Goal: Task Accomplishment & Management: Manage account settings

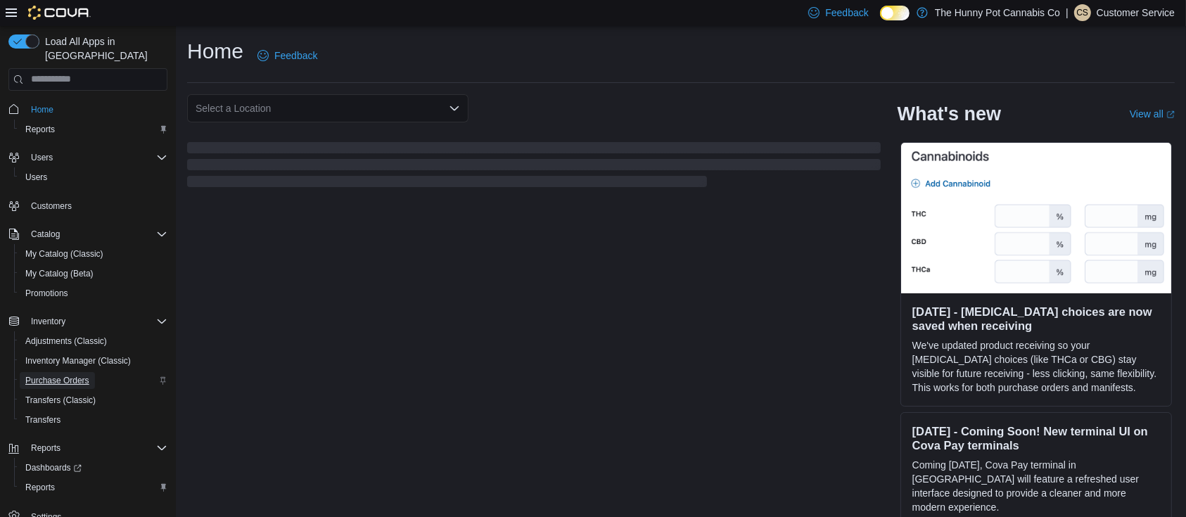
click at [89, 375] on span "Purchase Orders" at bounding box center [57, 380] width 64 height 11
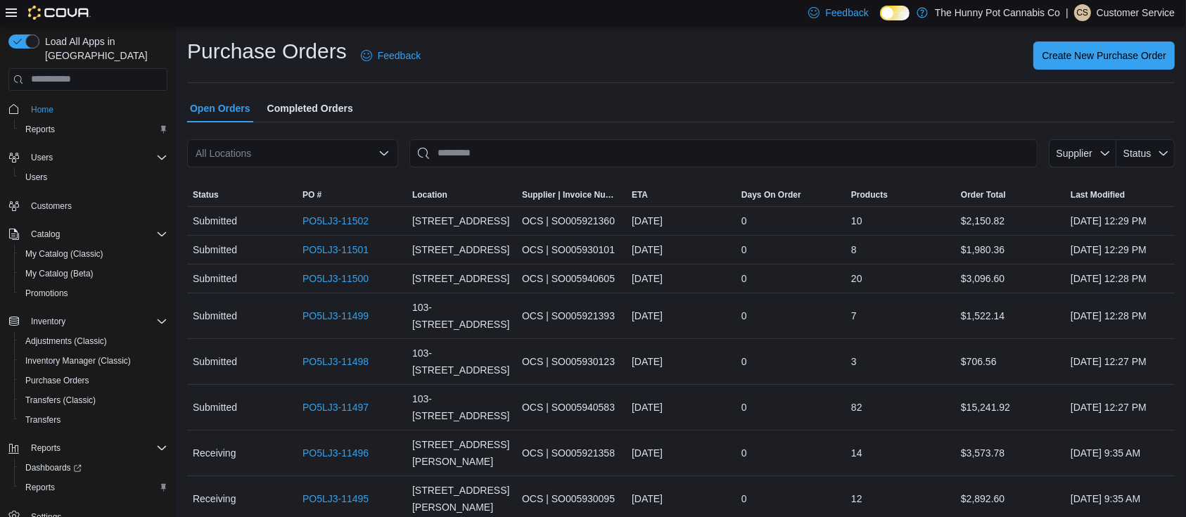
click at [305, 151] on div "All Locations" at bounding box center [292, 153] width 211 height 28
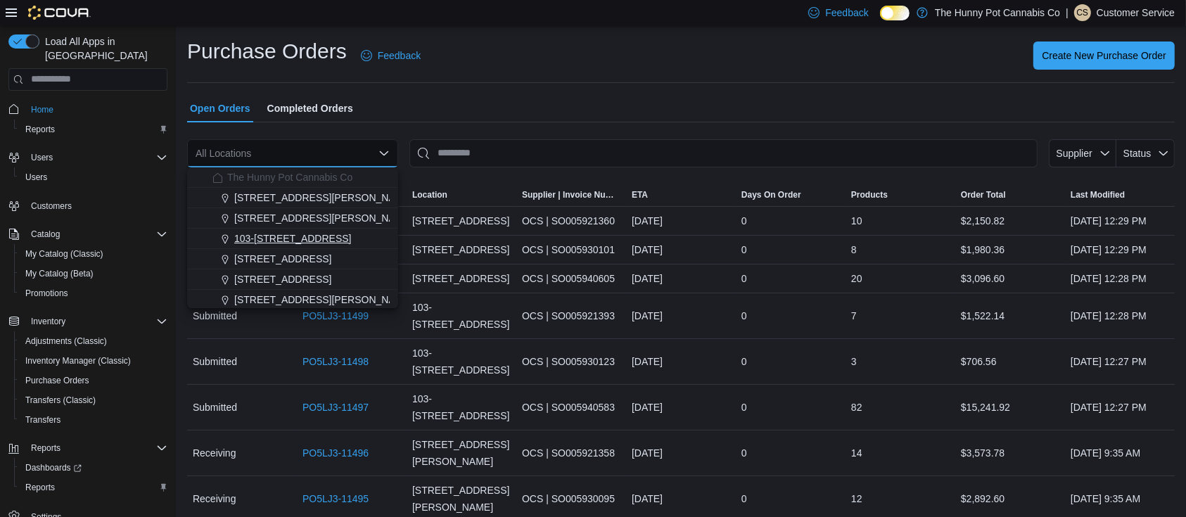
click at [293, 243] on span "103-[STREET_ADDRESS]" at bounding box center [292, 238] width 117 height 14
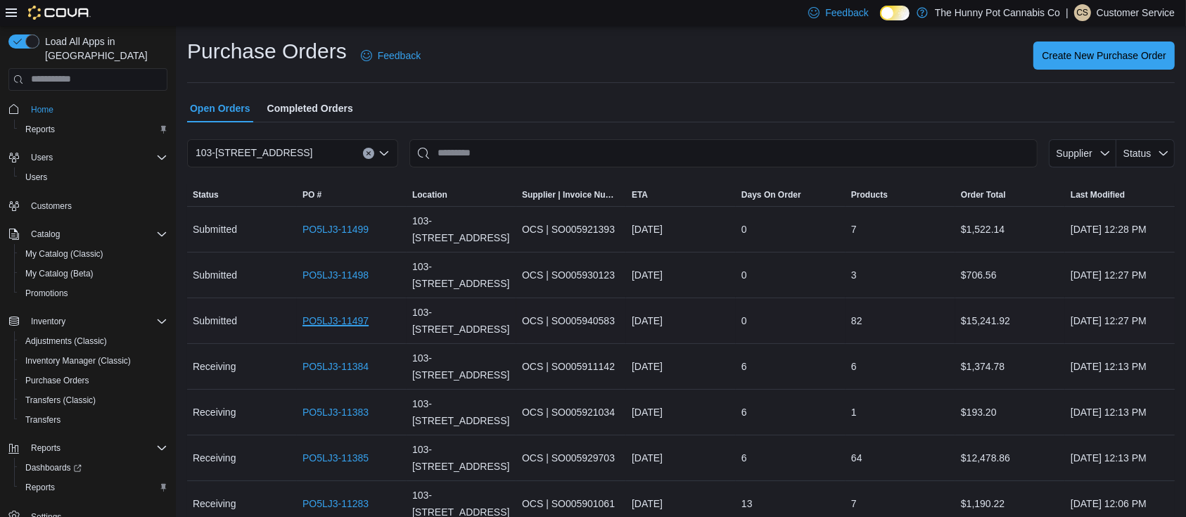
click at [322, 318] on link "PO5LJ3-11497" at bounding box center [335, 320] width 66 height 17
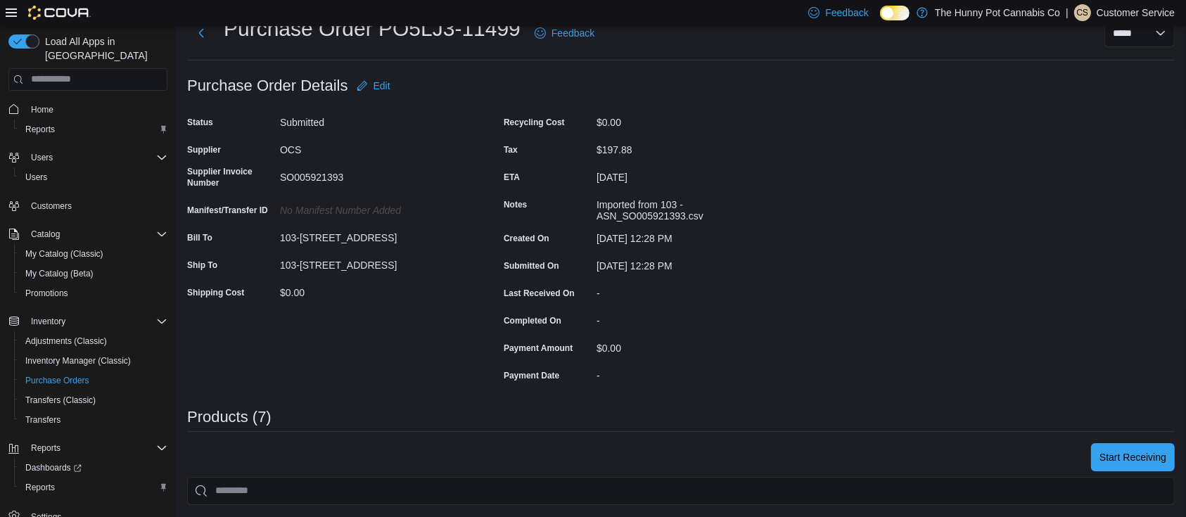
scroll to position [49, 0]
click at [1126, 453] on span "Start Receiving" at bounding box center [1132, 456] width 67 height 14
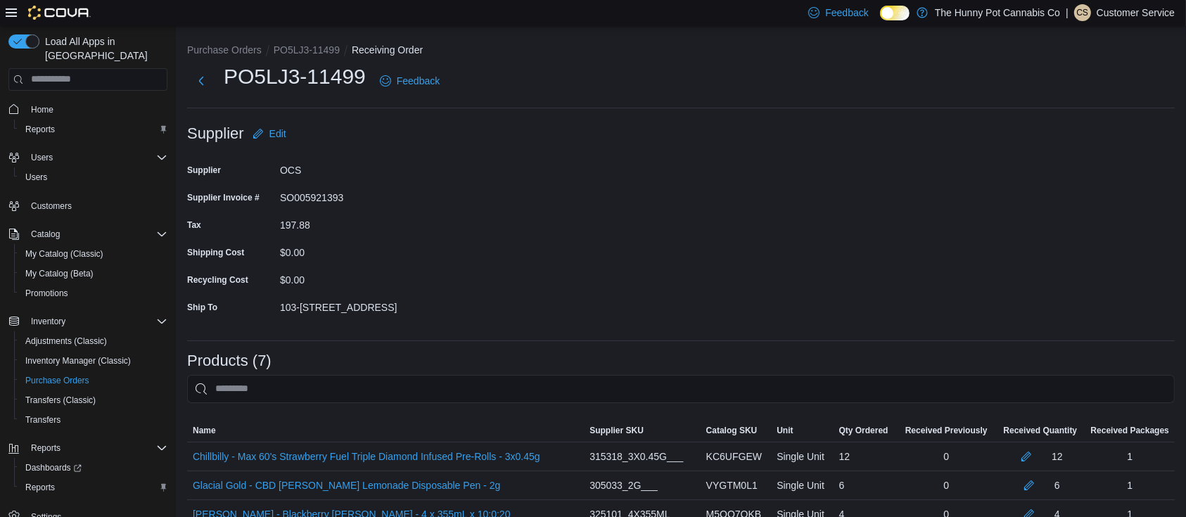
scroll to position [182, 0]
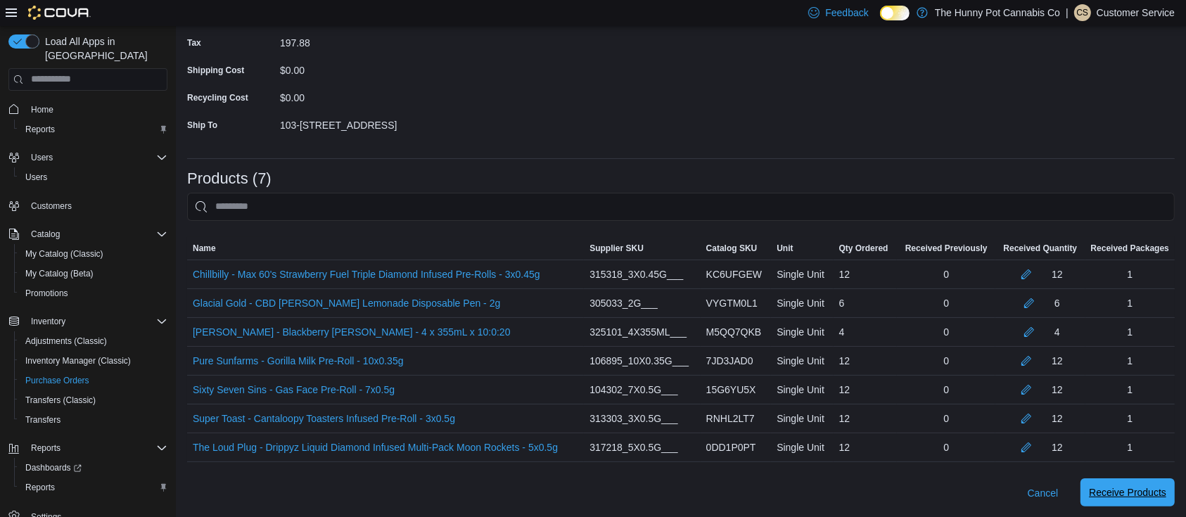
click at [1165, 498] on span "Receive Products" at bounding box center [1127, 492] width 77 height 14
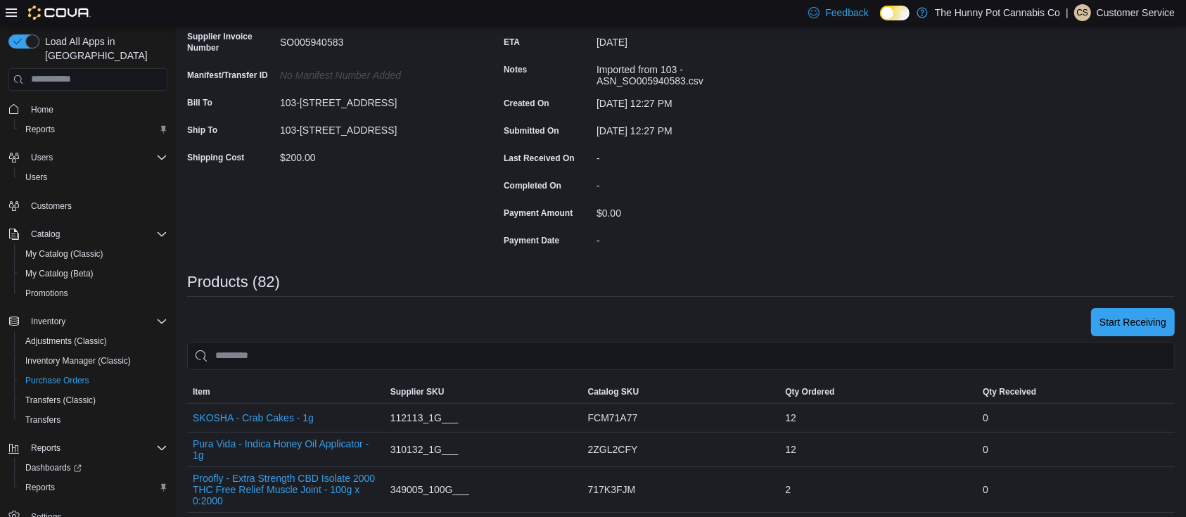
scroll to position [198, 0]
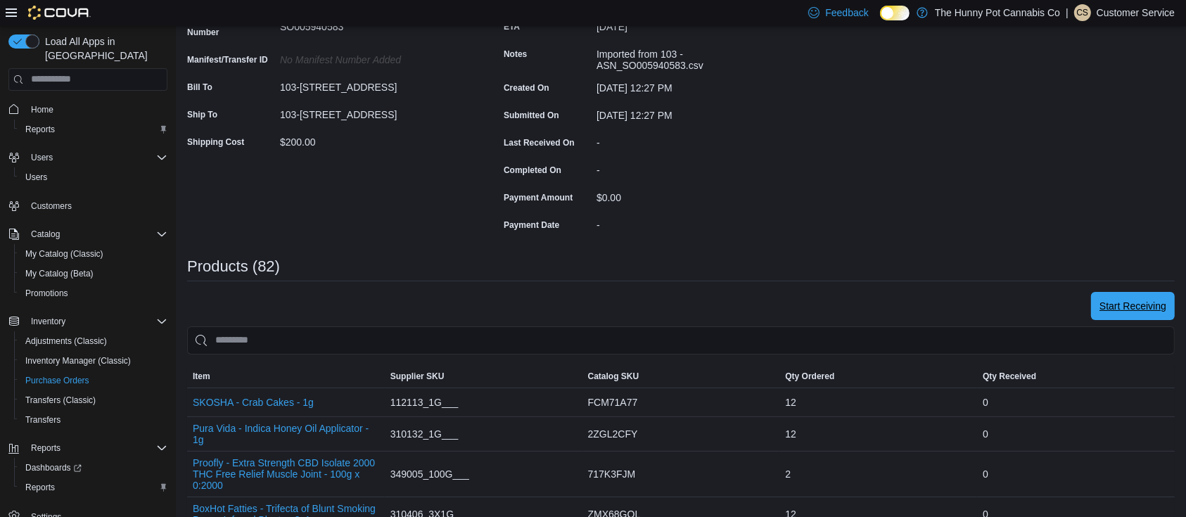
click at [1149, 309] on span "Start Receiving" at bounding box center [1132, 306] width 67 height 14
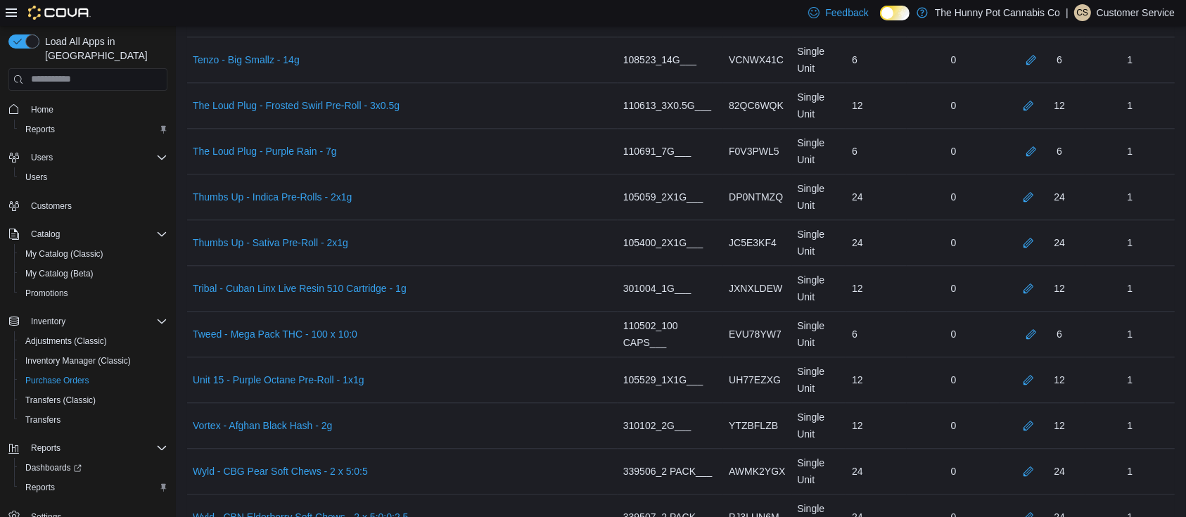
scroll to position [3724, 0]
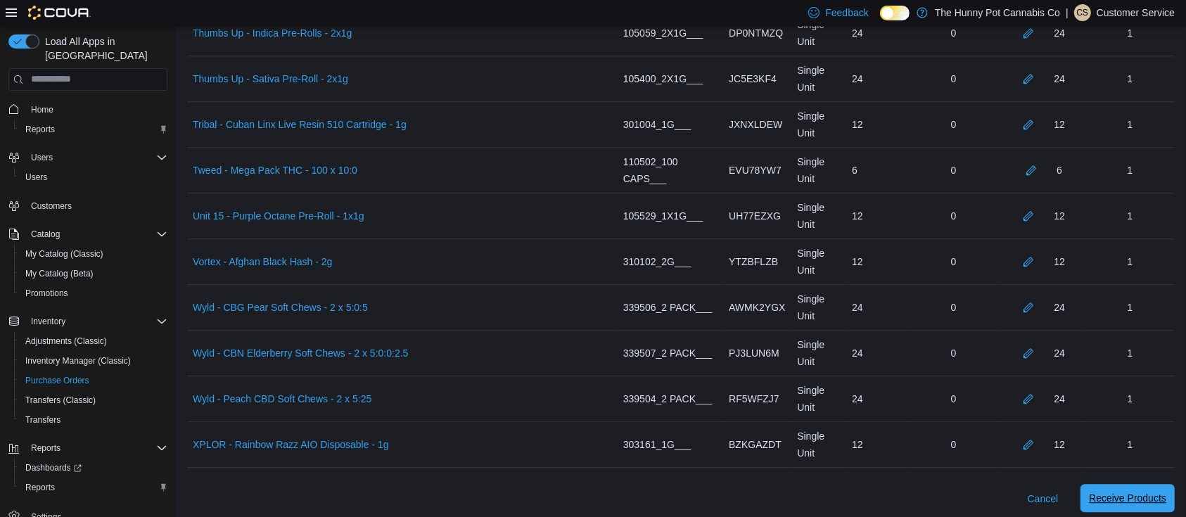
click at [1111, 491] on span "Receive Products" at bounding box center [1127, 498] width 77 height 14
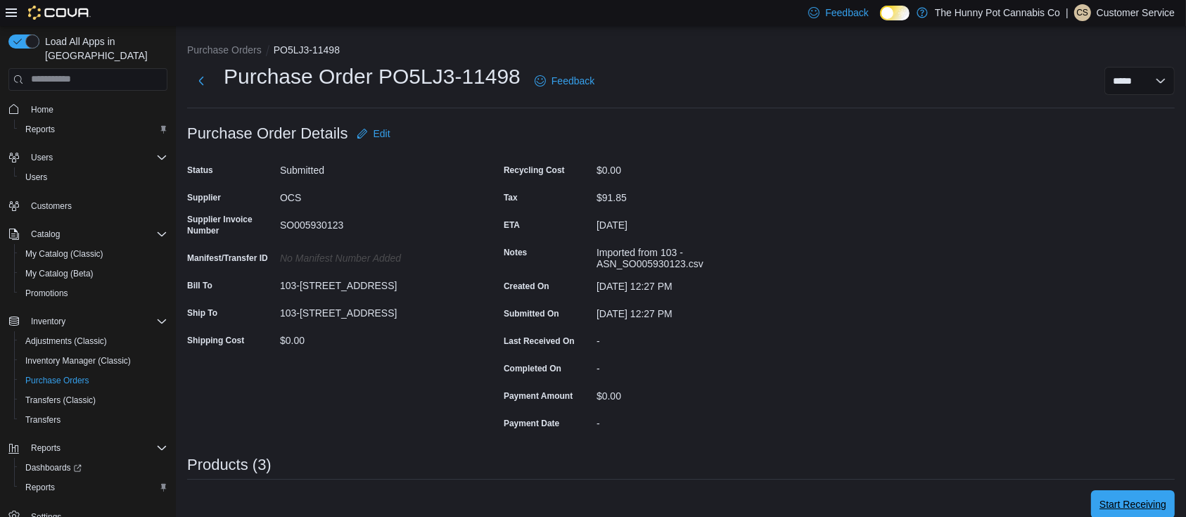
click at [1148, 504] on span "Start Receiving" at bounding box center [1132, 504] width 67 height 14
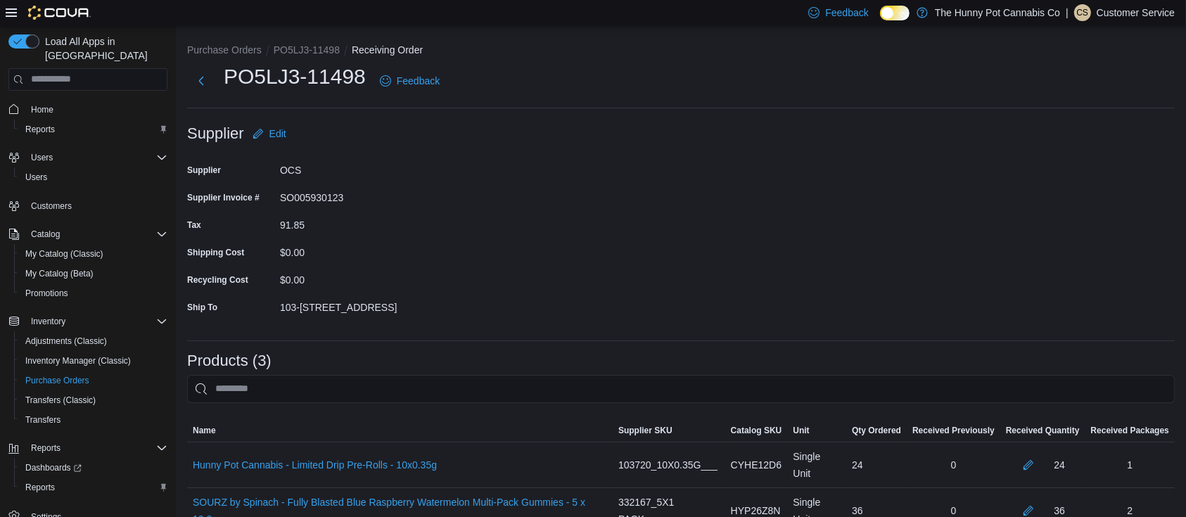
scroll to position [68, 0]
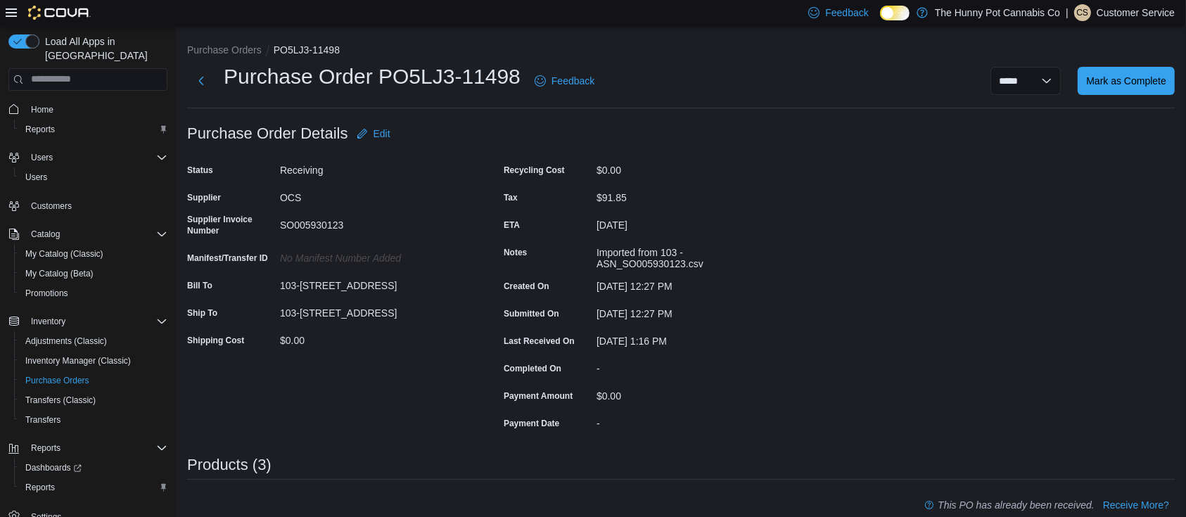
click at [977, 316] on div "Purchase Order: PO5LJ3-11498 Feedback Purchase Order Details Edit Status Receiv…" at bounding box center [681, 408] width 988 height 576
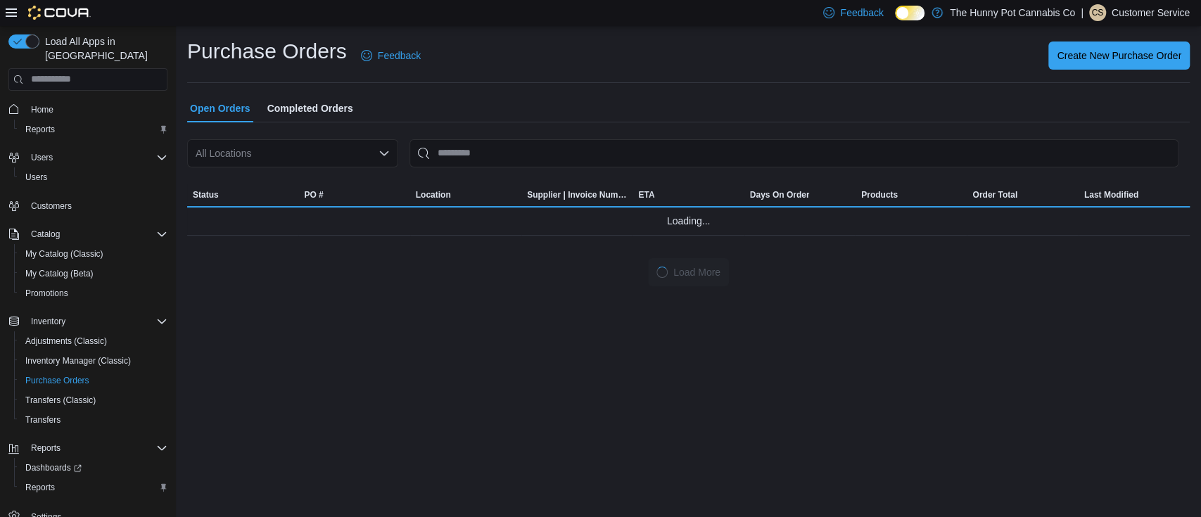
click at [373, 157] on div "All Locations" at bounding box center [292, 153] width 211 height 28
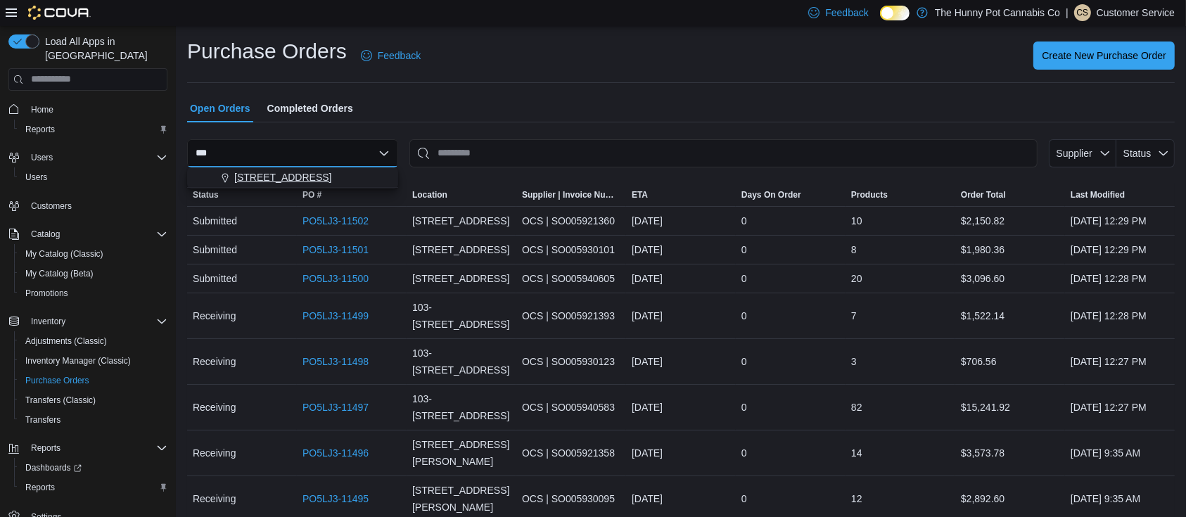
type input "***"
click at [333, 173] on div "[STREET_ADDRESS]" at bounding box center [300, 177] width 177 height 14
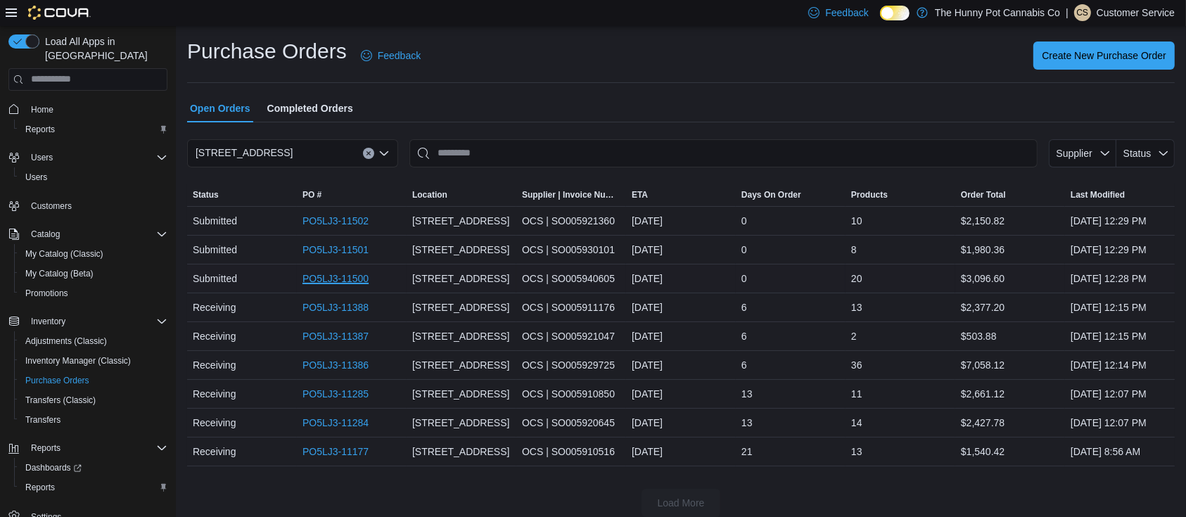
click at [344, 287] on link "PO5LJ3-11500" at bounding box center [335, 278] width 66 height 17
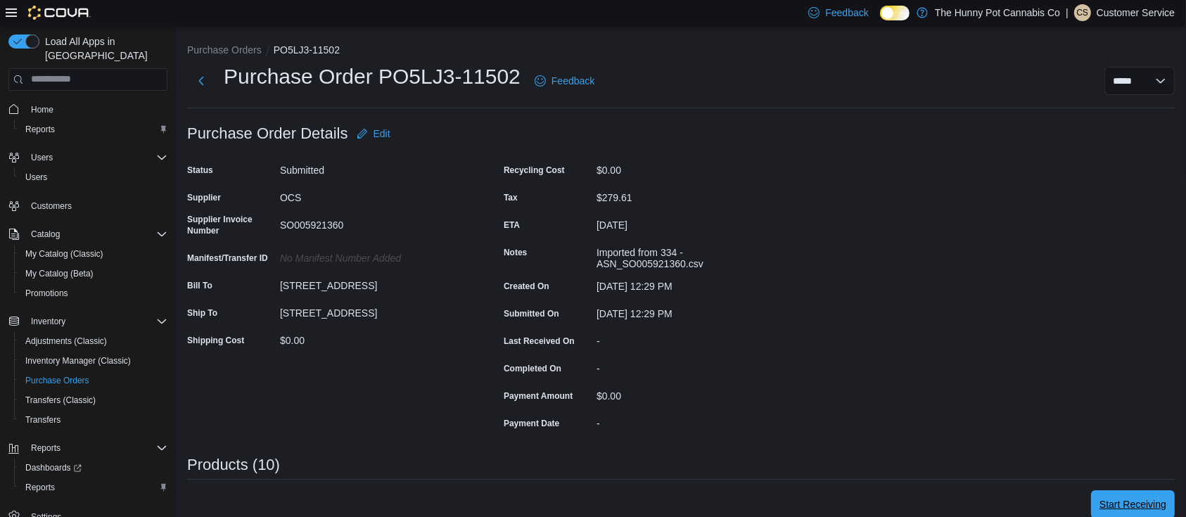
click at [1143, 509] on span "Start Receiving" at bounding box center [1132, 504] width 67 height 14
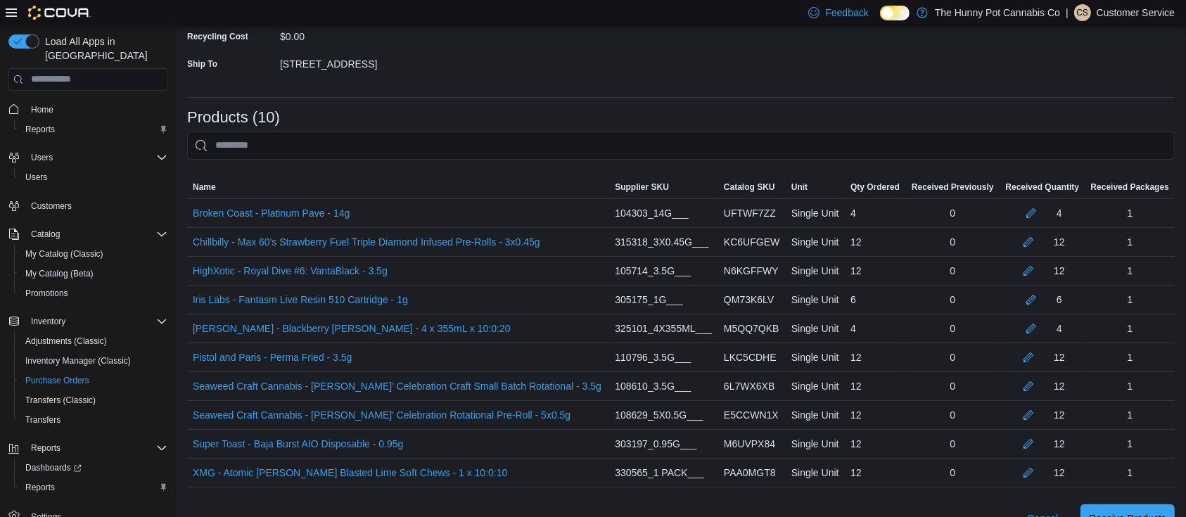
scroll to position [269, 0]
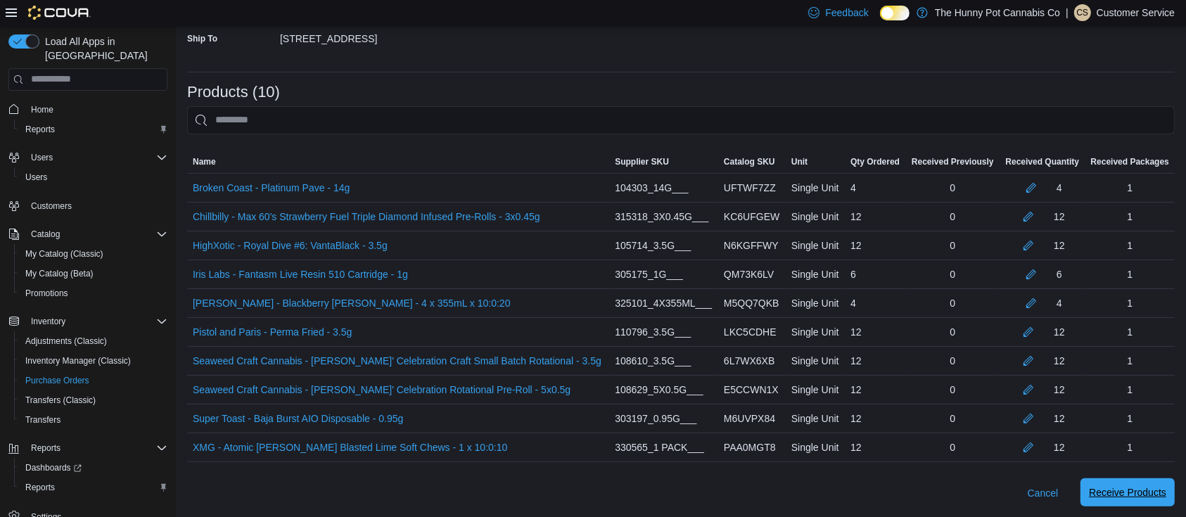
click at [1142, 479] on div "Cancel Receive Products" at bounding box center [681, 493] width 988 height 28
click at [1143, 494] on span "Receive Products" at bounding box center [1127, 492] width 77 height 14
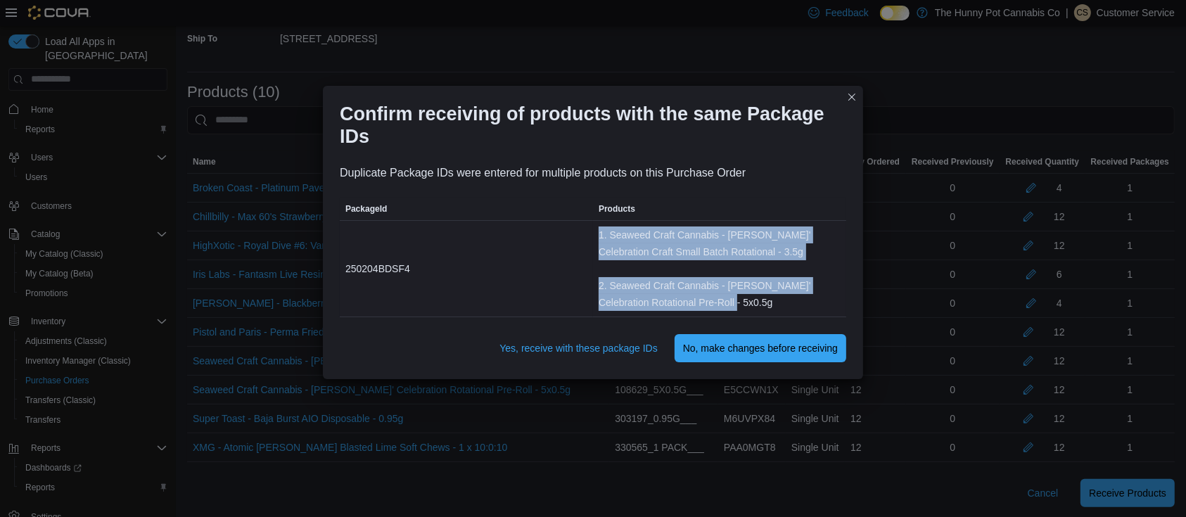
drag, startPoint x: 581, startPoint y: 223, endPoint x: 743, endPoint y: 303, distance: 180.6
click at [743, 303] on tr "PackageId 250204BDSF4 Products 1. Seaweed Craft Cannabis - [PERSON_NAME]' Celeb…" at bounding box center [593, 269] width 506 height 96
copy tr "Products 1. Seaweed Craft Cannabis - [PERSON_NAME]' Celebration Craft Small Bat…"
click at [621, 351] on span "Yes, receive with these package IDs" at bounding box center [578, 348] width 158 height 14
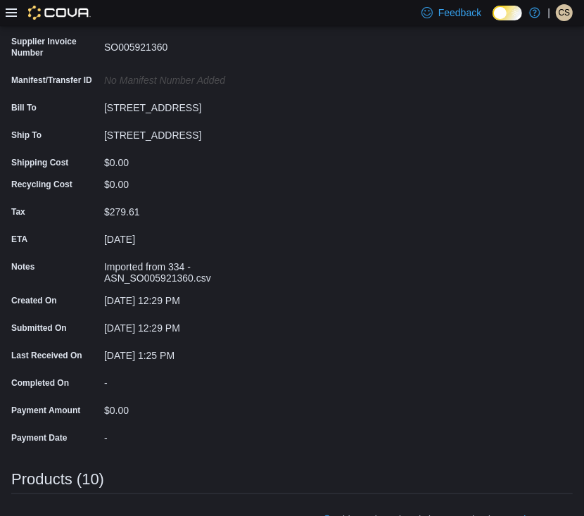
scroll to position [225, 0]
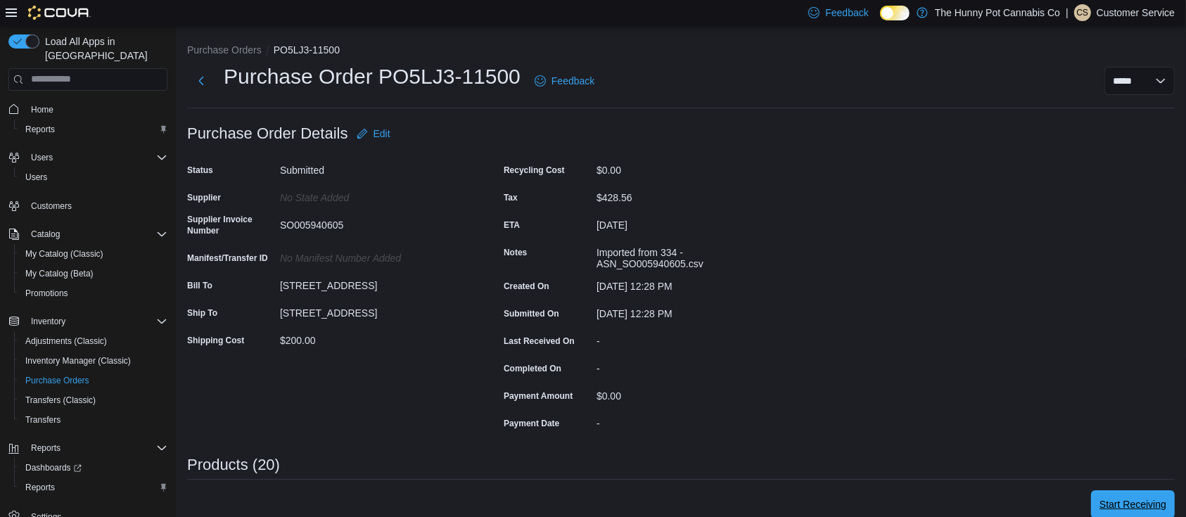
click at [1135, 496] on span "Start Receiving" at bounding box center [1132, 504] width 67 height 28
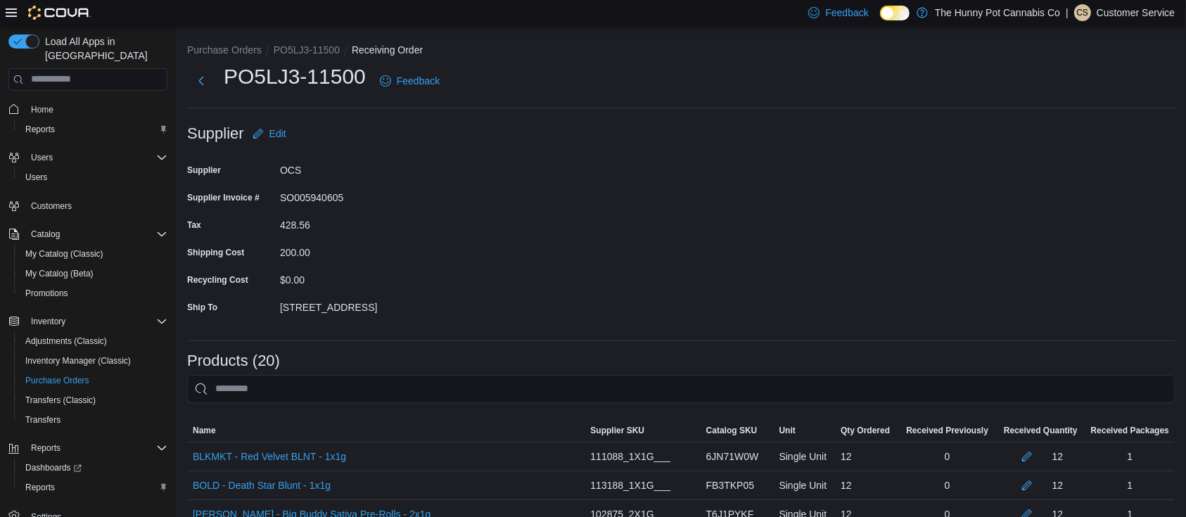
scroll to position [556, 0]
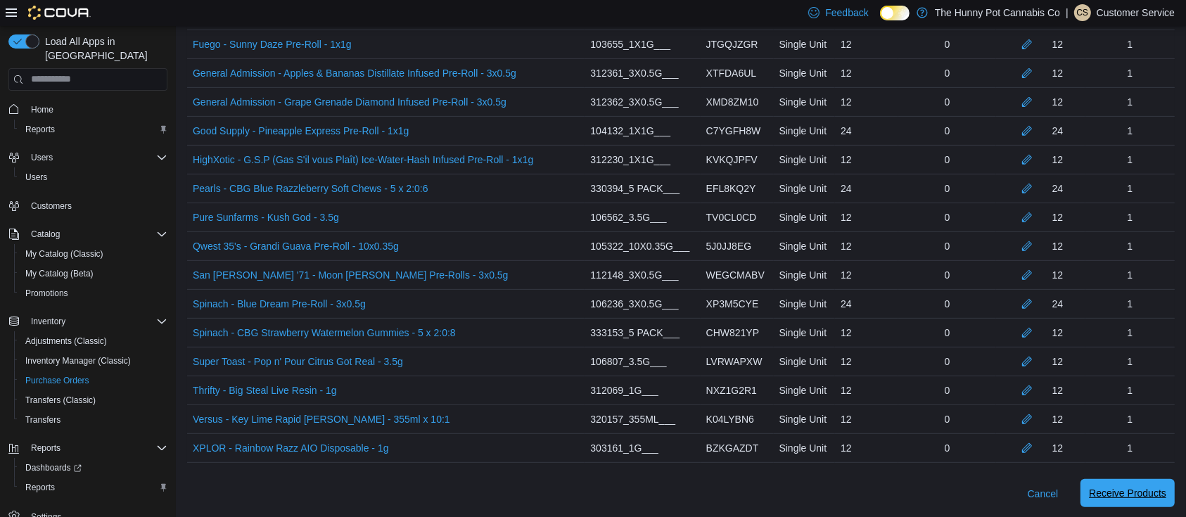
click at [1147, 497] on span "Receive Products" at bounding box center [1127, 493] width 77 height 14
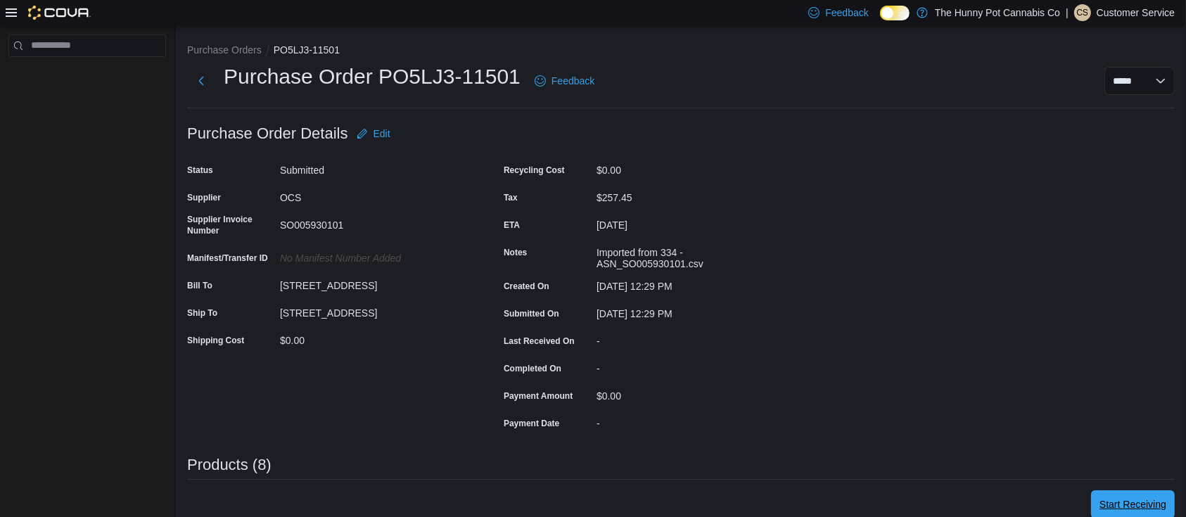
click at [1131, 507] on span "Start Receiving" at bounding box center [1132, 504] width 67 height 14
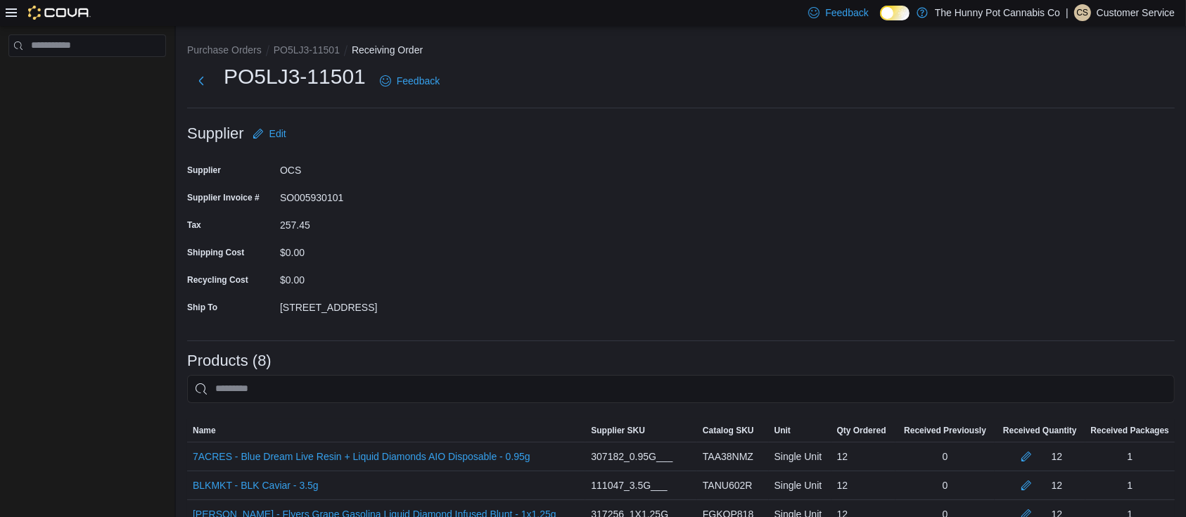
scroll to position [211, 0]
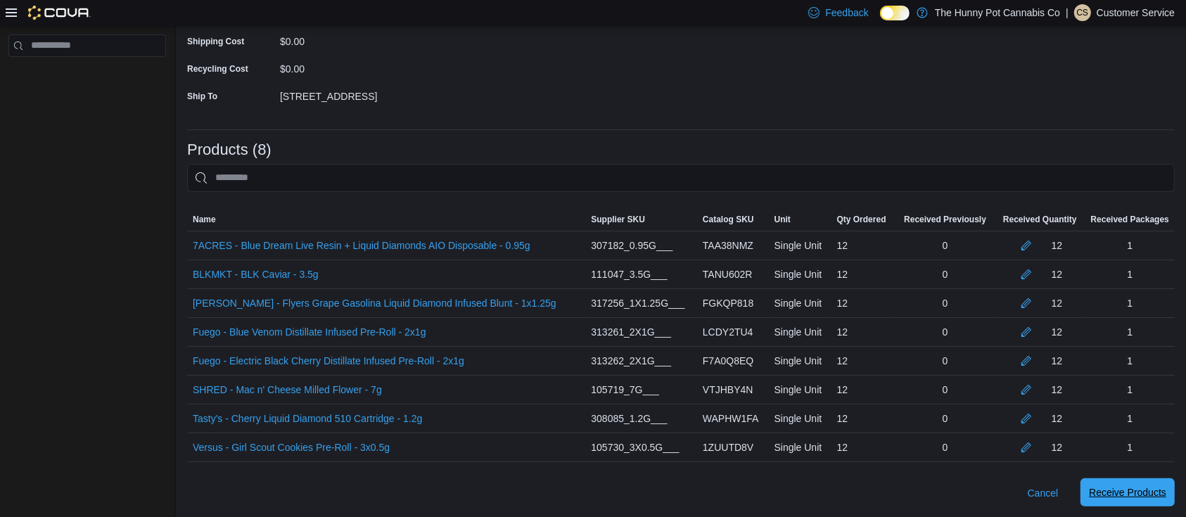
click at [1143, 494] on span "Receive Products" at bounding box center [1127, 492] width 77 height 14
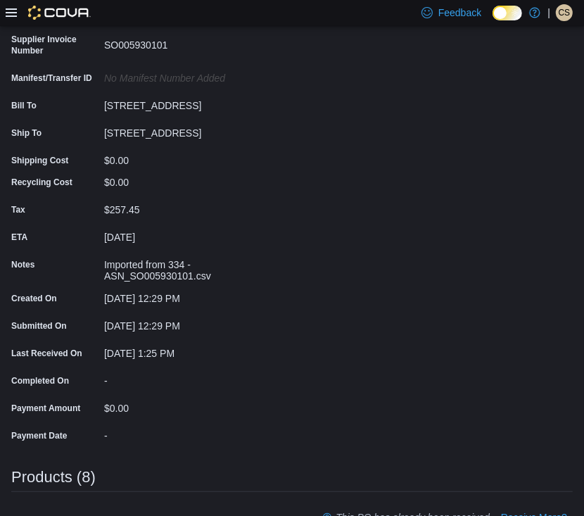
scroll to position [248, 0]
